Goal: Find specific page/section: Find specific page/section

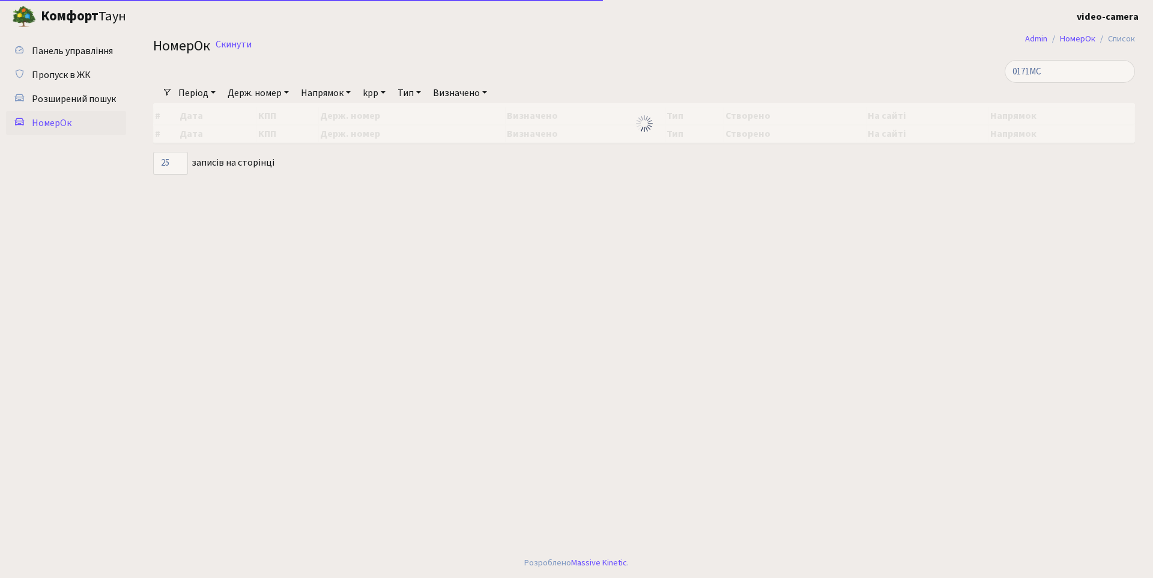
select select "25"
click at [1065, 70] on input "0171MC" at bounding box center [1069, 71] width 130 height 23
type input "R"
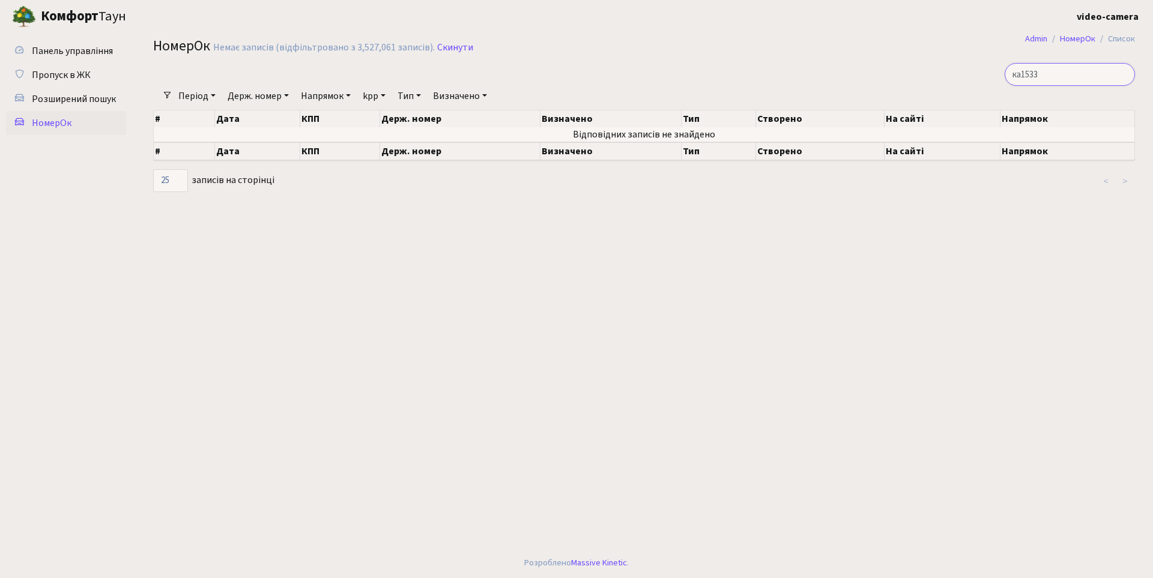
click at [1072, 73] on input "ка1533" at bounding box center [1069, 74] width 130 height 23
type input "1533"
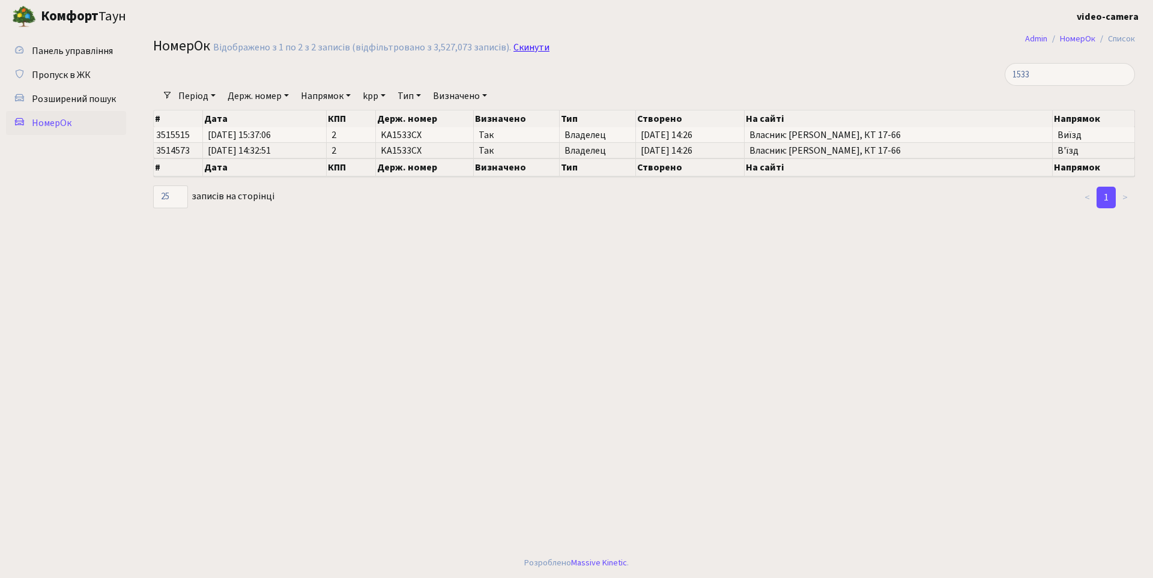
click at [530, 51] on link "Скинути" at bounding box center [531, 47] width 36 height 11
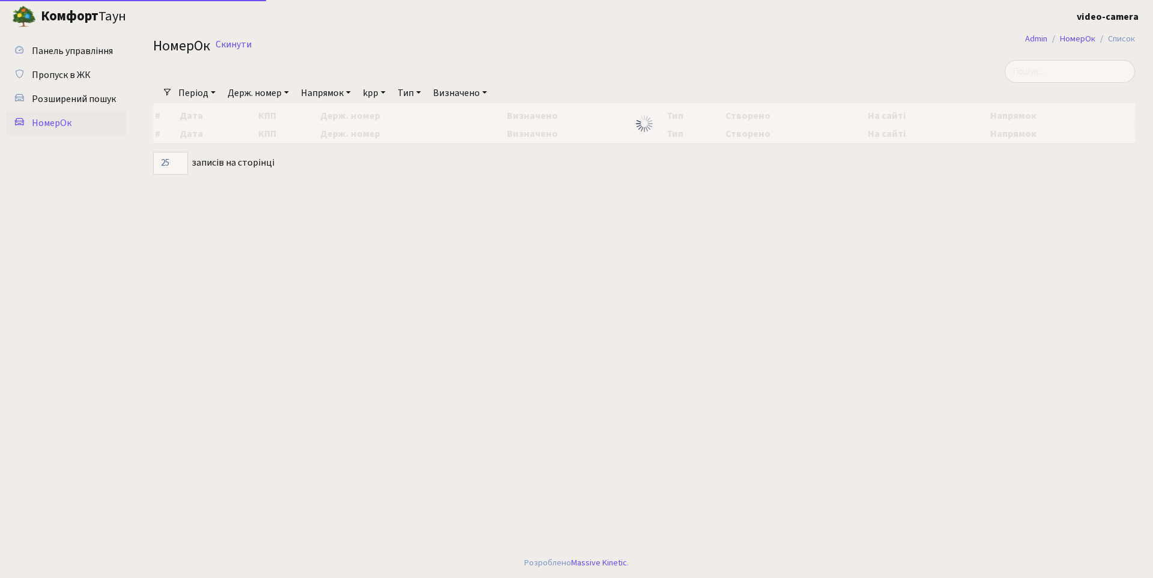
select select "25"
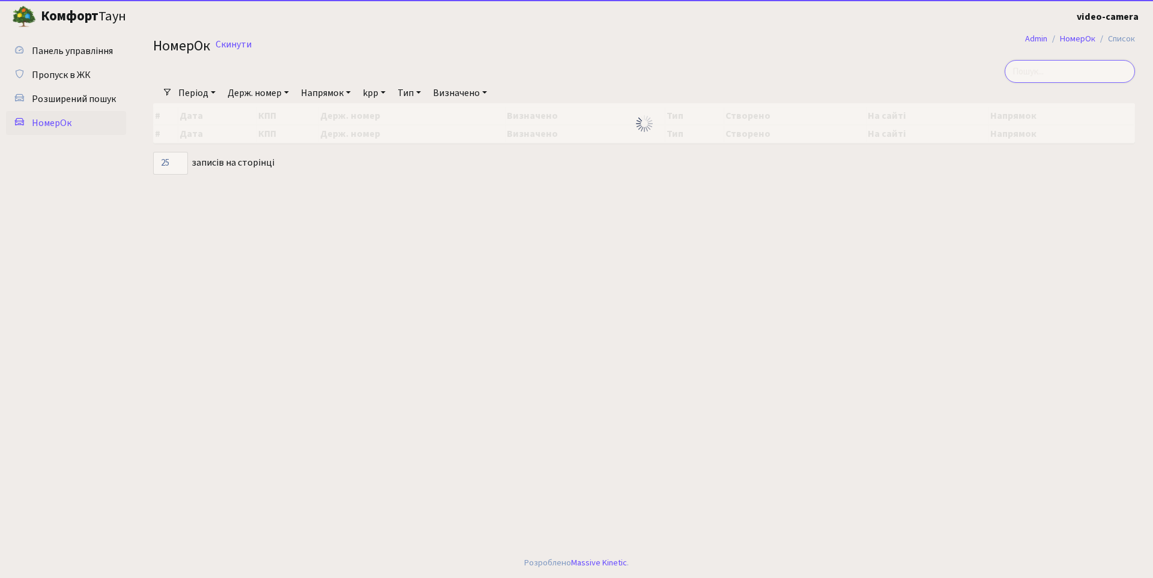
drag, startPoint x: 1073, startPoint y: 67, endPoint x: 1075, endPoint y: 73, distance: 6.5
click at [1073, 69] on input "search" at bounding box center [1069, 71] width 130 height 23
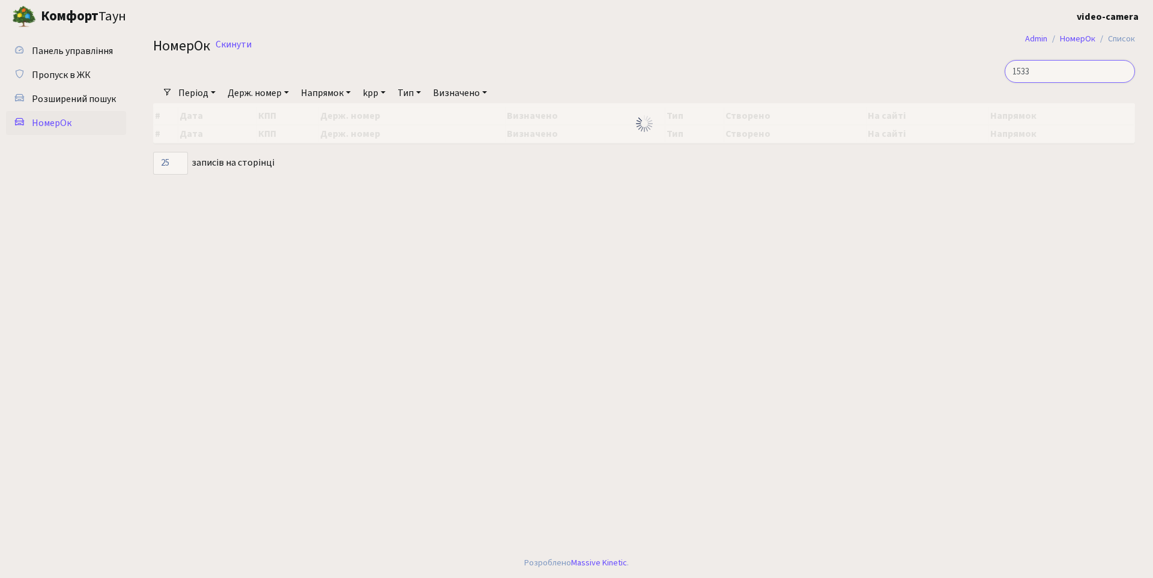
type input "1533"
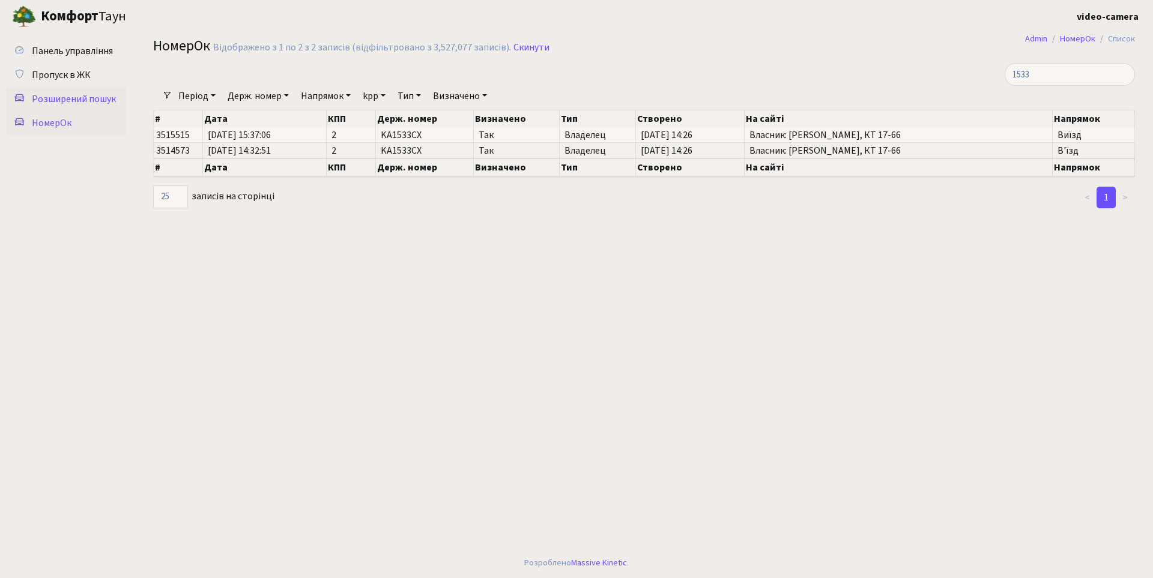
click at [74, 98] on span "Розширений пошук" at bounding box center [74, 98] width 84 height 13
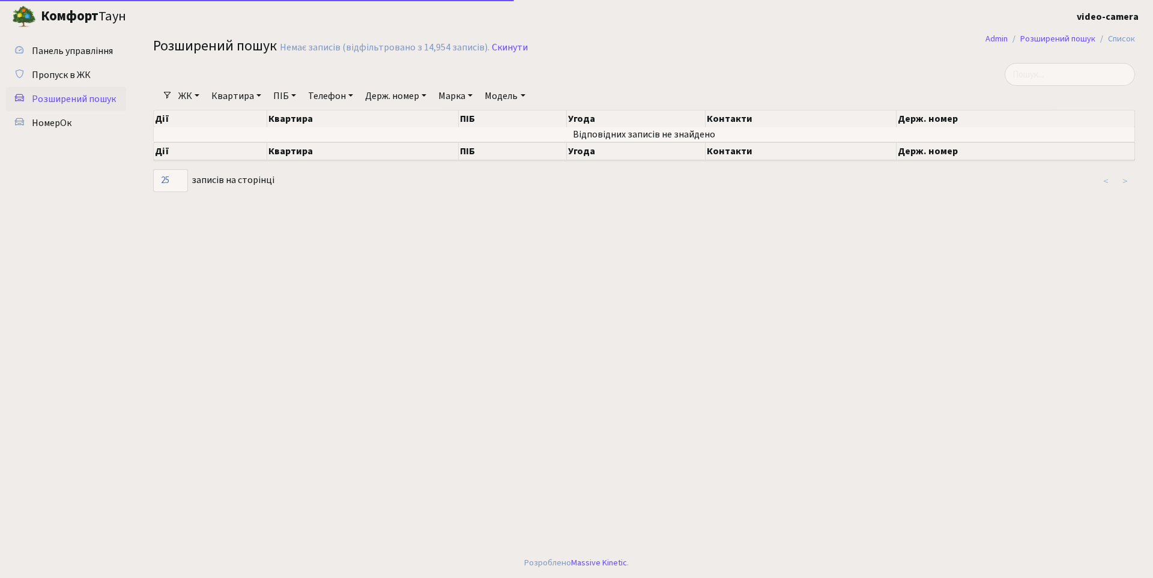
select select "25"
click at [1054, 76] on input "search" at bounding box center [1069, 74] width 130 height 23
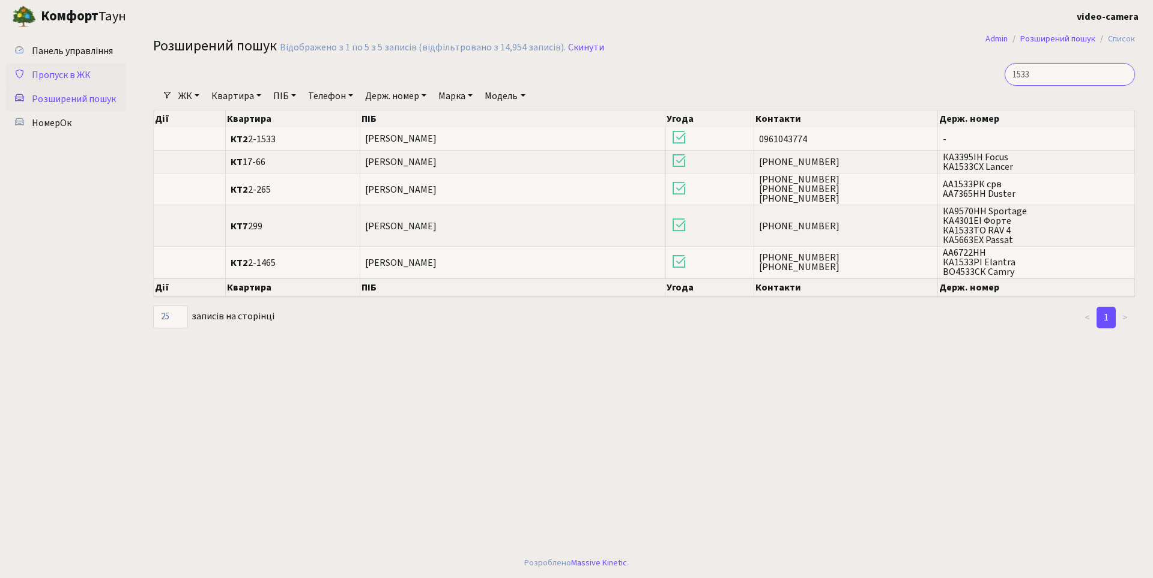
type input "1533"
click at [69, 67] on link "Пропуск в ЖК" at bounding box center [66, 75] width 120 height 24
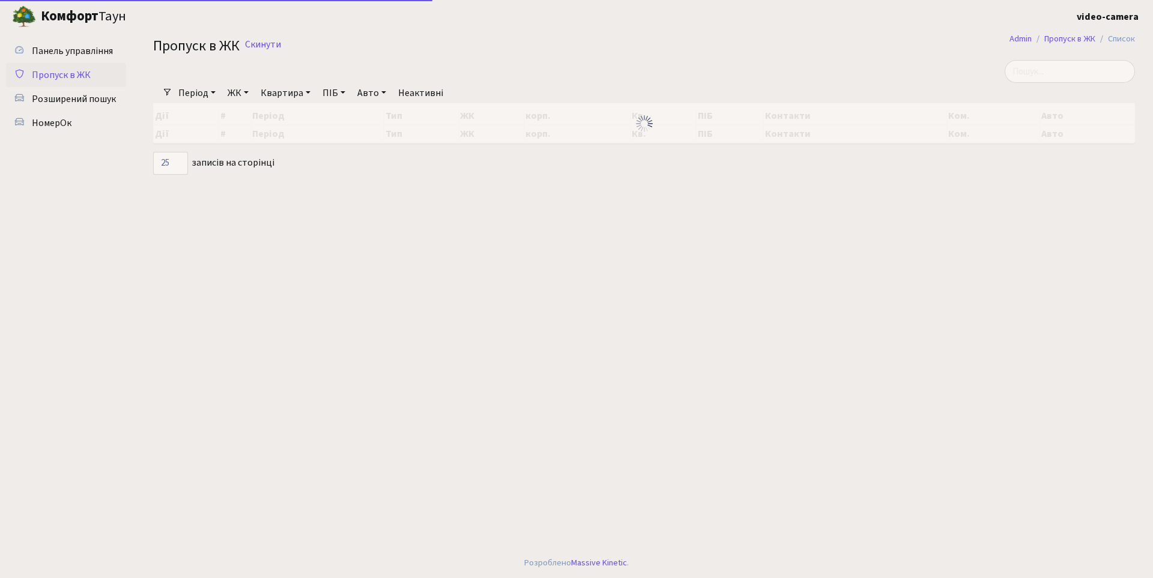
select select "25"
click at [1069, 68] on input "search" at bounding box center [1069, 71] width 130 height 23
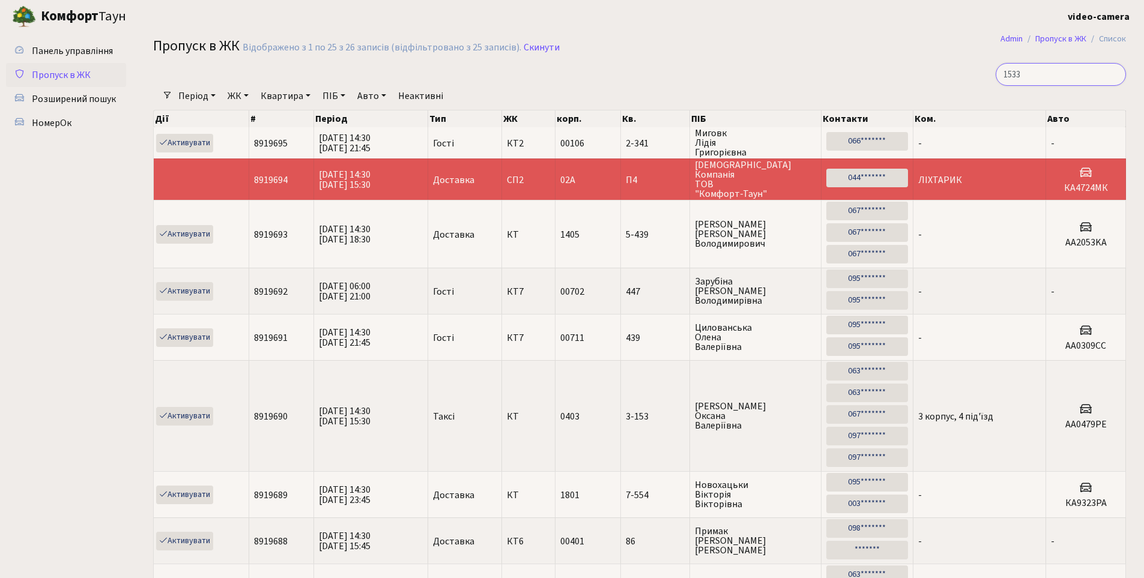
type input "1533"
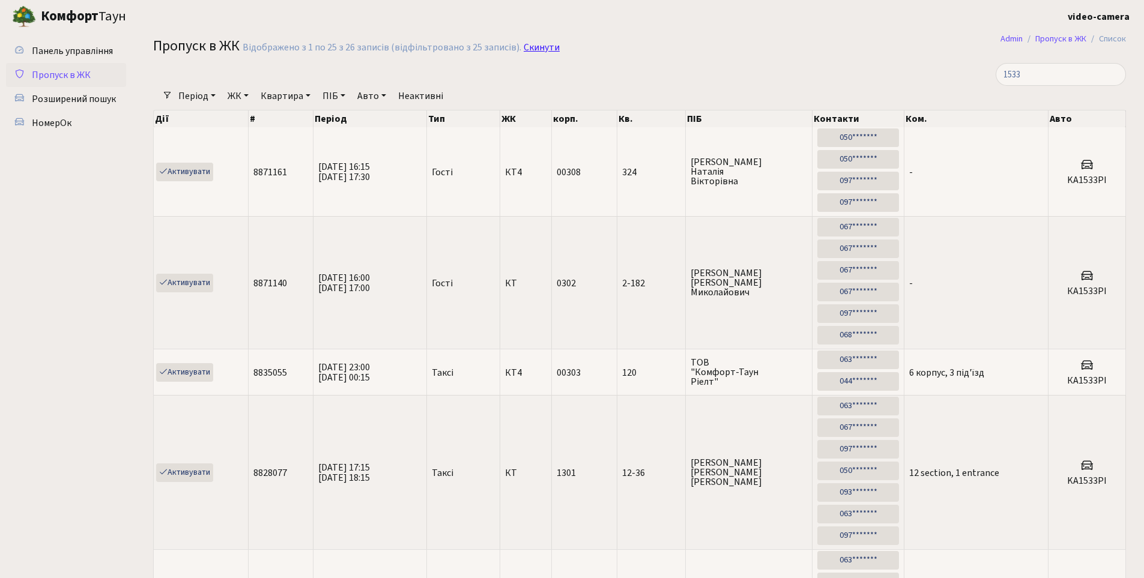
click at [534, 49] on link "Скинути" at bounding box center [542, 47] width 36 height 11
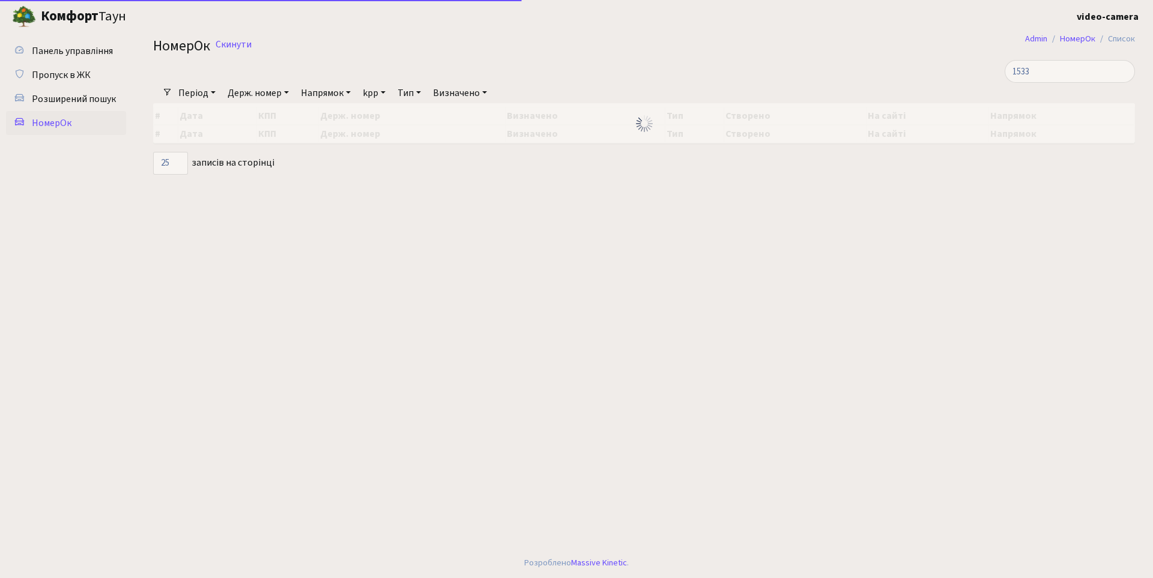
select select "25"
click at [1087, 68] on input "1533" at bounding box center [1069, 71] width 130 height 23
